Goal: Task Accomplishment & Management: Complete application form

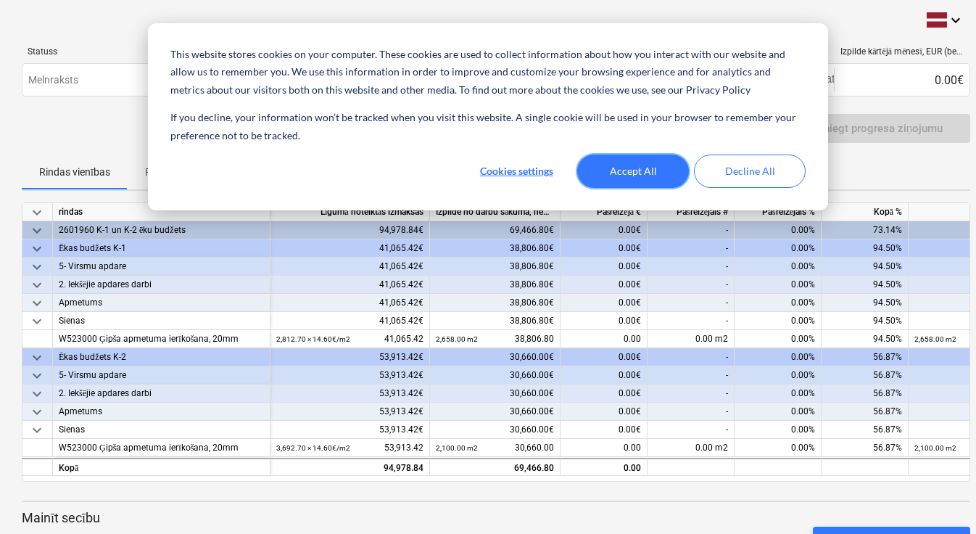
click at [653, 163] on button "Accept All" at bounding box center [633, 170] width 112 height 33
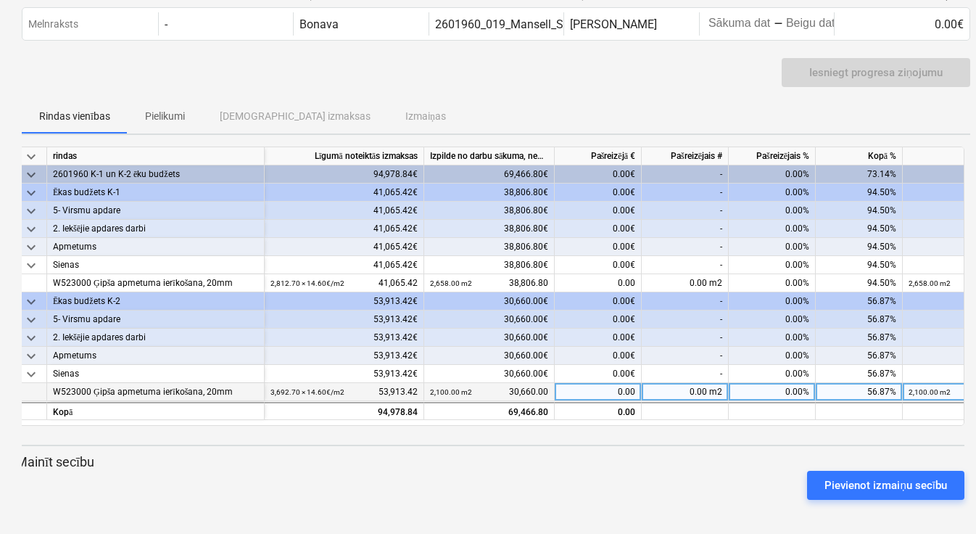
scroll to position [55, 0]
click at [706, 393] on div "0.00 m2" at bounding box center [685, 393] width 87 height 18
type input "1592.70"
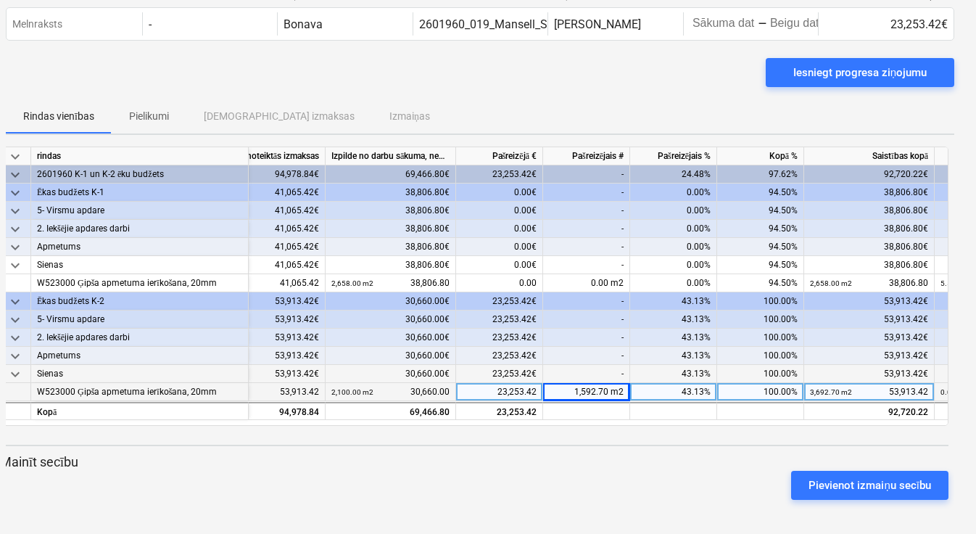
scroll to position [55, 16]
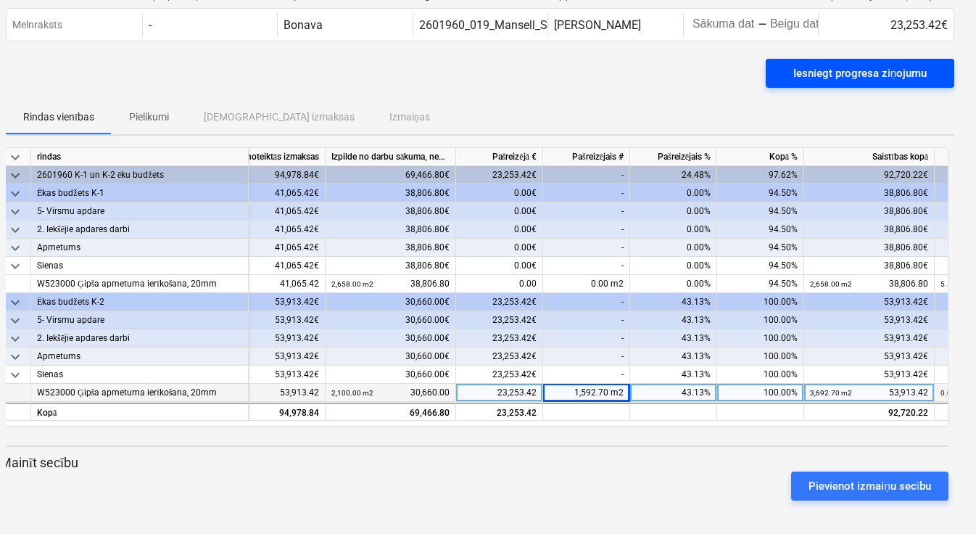
click at [888, 70] on div "Iesniegt progresa ziņojumu" at bounding box center [859, 73] width 133 height 19
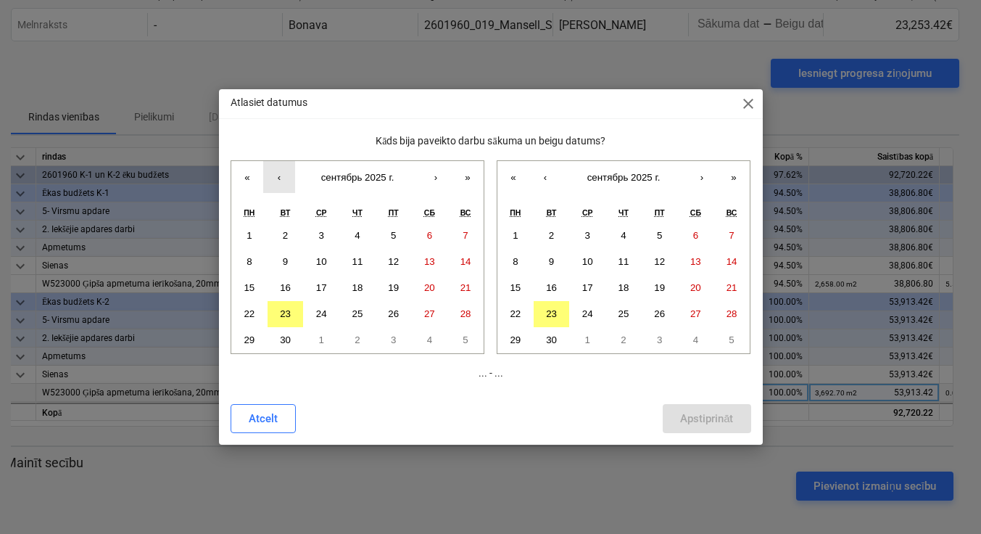
click at [282, 175] on button "‹" at bounding box center [279, 177] width 32 height 32
click at [256, 261] on button "4" at bounding box center [249, 262] width 36 height 26
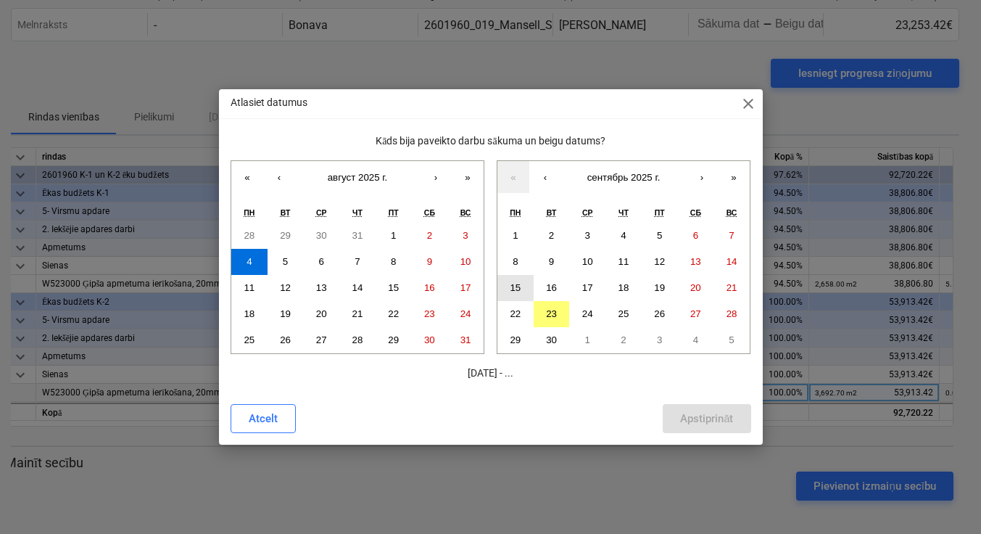
click at [517, 281] on button "15" at bounding box center [516, 288] width 36 height 26
click at [690, 420] on div "Apstiprināt" at bounding box center [706, 418] width 53 height 19
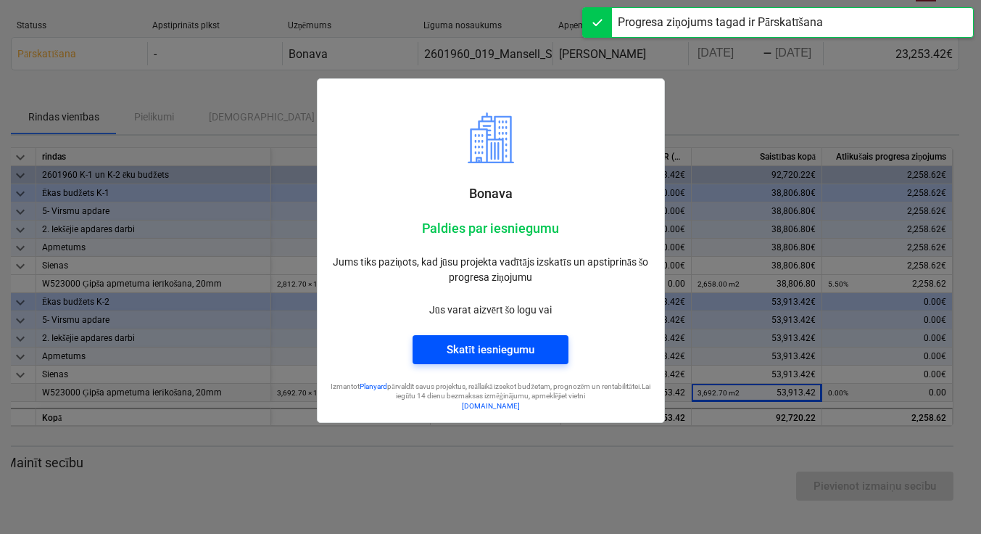
click at [516, 351] on div "Skatīt iesniegumu" at bounding box center [491, 349] width 88 height 19
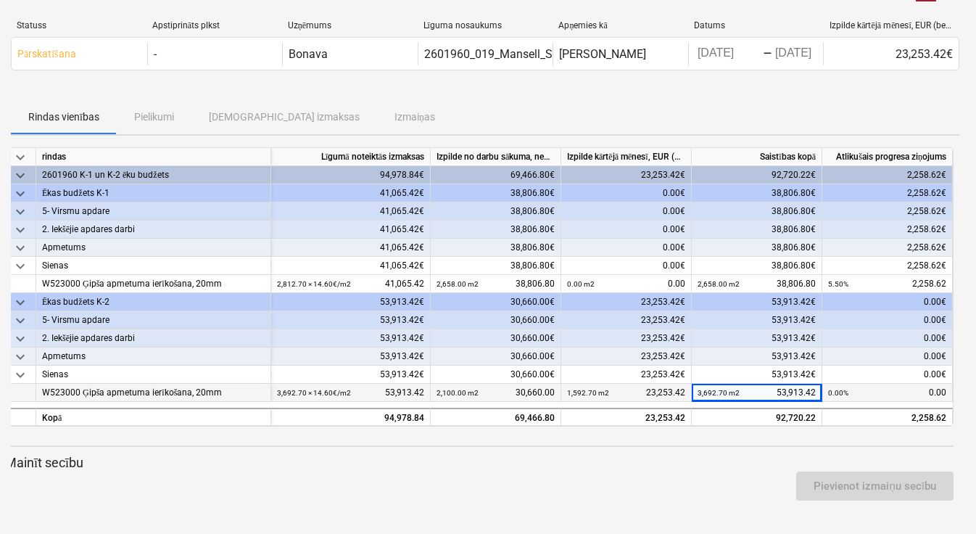
click at [516, 351] on div "30,660.00€" at bounding box center [496, 356] width 131 height 18
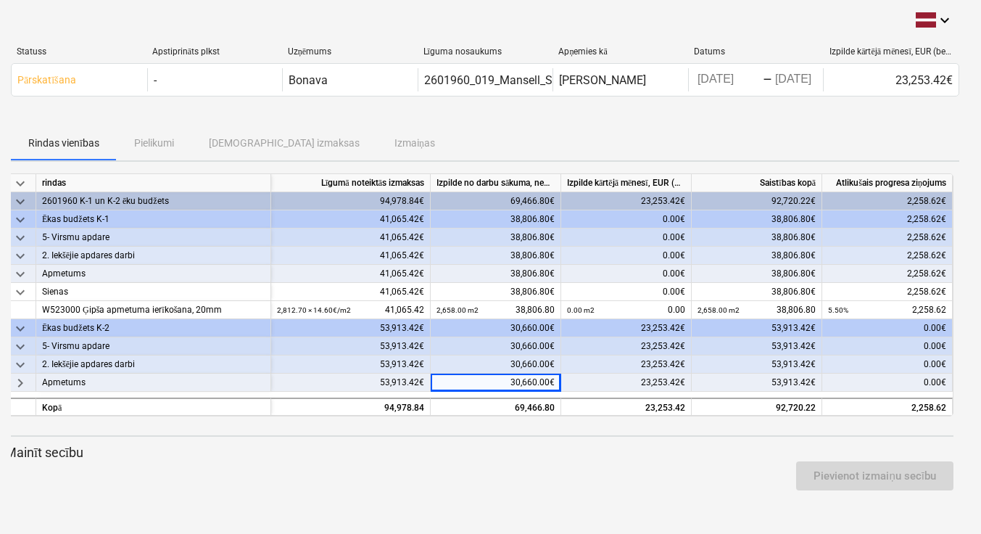
scroll to position [0, 11]
